Goal: Check status: Check status

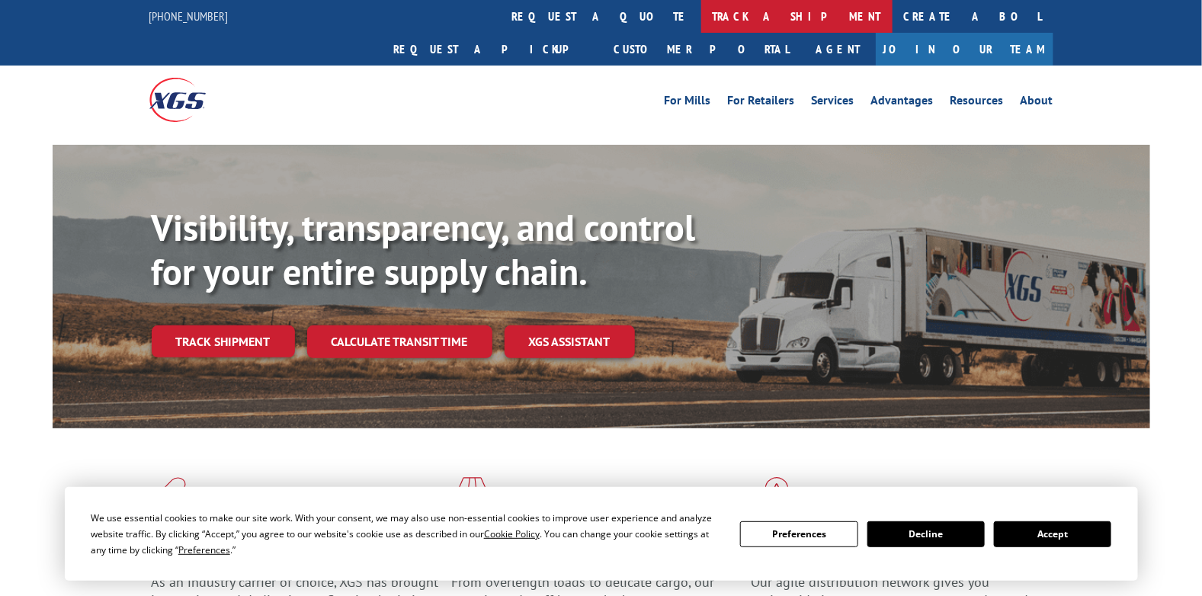
click at [701, 17] on link "track a shipment" at bounding box center [796, 16] width 191 height 33
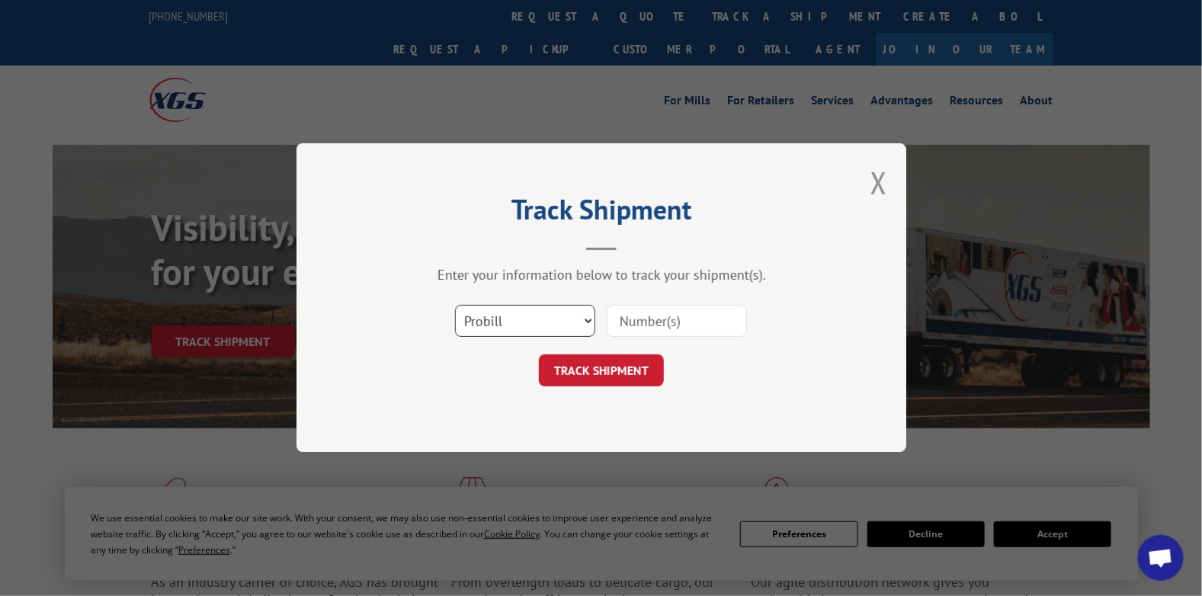
click at [528, 319] on select "Select category... Probill BOL PO" at bounding box center [525, 322] width 140 height 32
select select "bol"
click at [455, 306] on select "Select category... Probill BOL PO" at bounding box center [525, 322] width 140 height 32
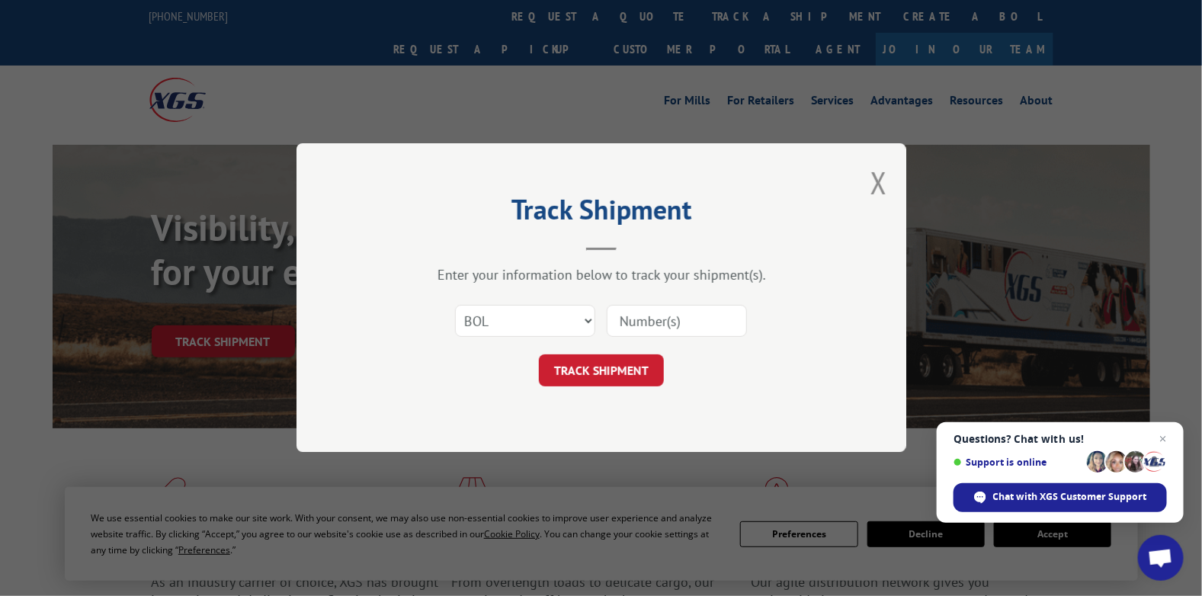
click at [646, 320] on input at bounding box center [677, 322] width 140 height 32
paste input "7076275"
type input "7076275"
click at [539, 355] on button "TRACK SHIPMENT" at bounding box center [601, 371] width 125 height 32
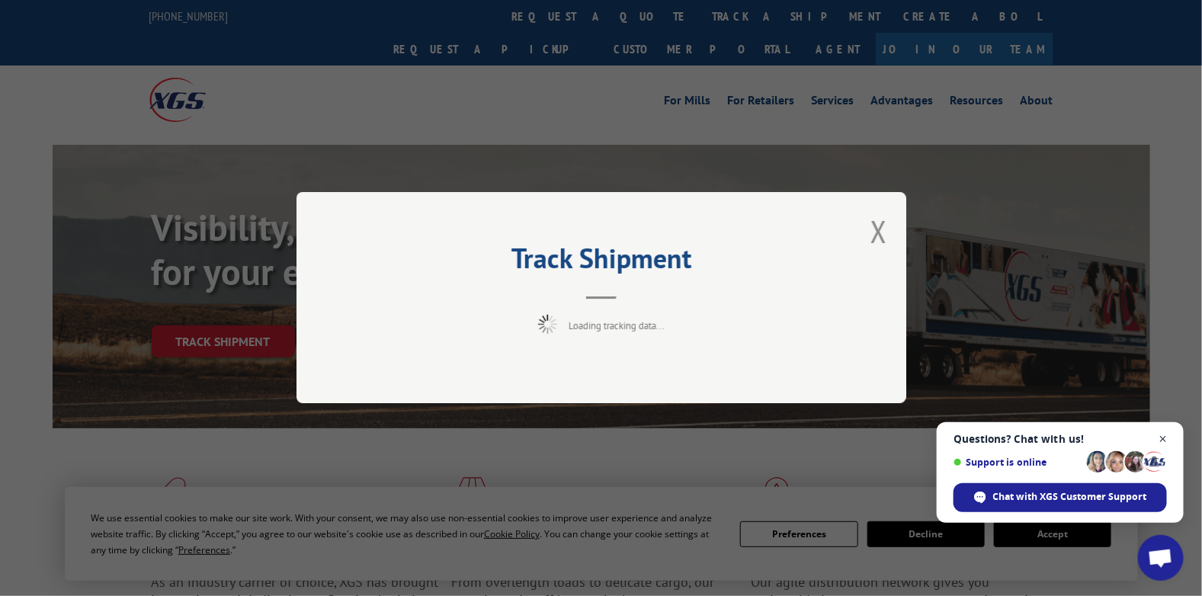
click at [1165, 435] on span "Close chat" at bounding box center [1163, 439] width 19 height 19
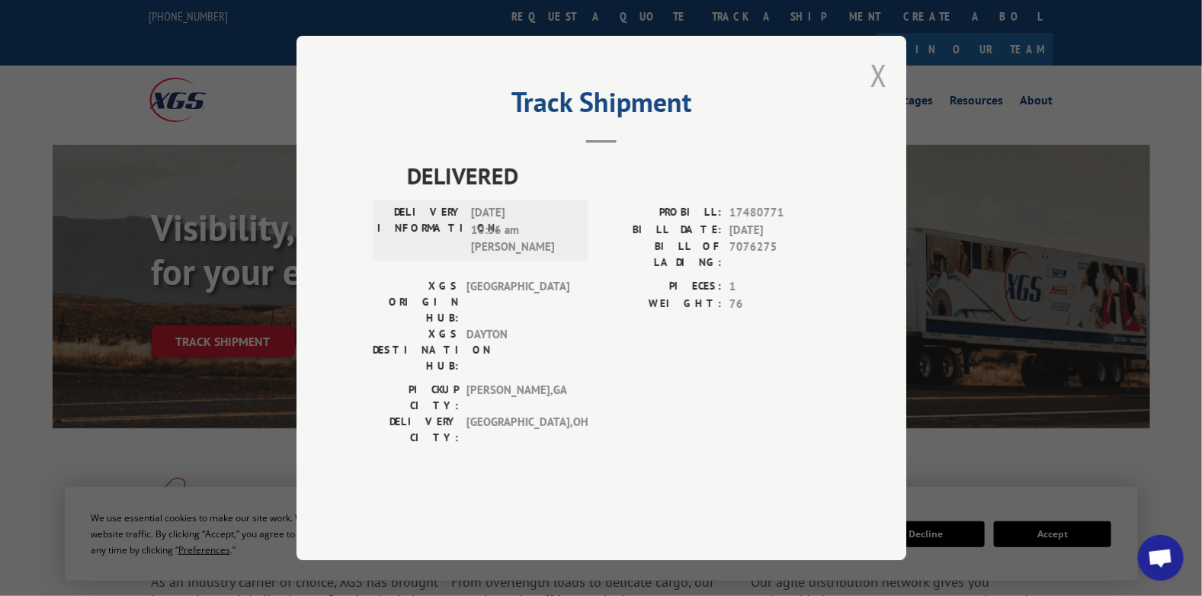
click at [881, 95] on button "Close modal" at bounding box center [879, 75] width 17 height 40
